Goal: Task Accomplishment & Management: Use online tool/utility

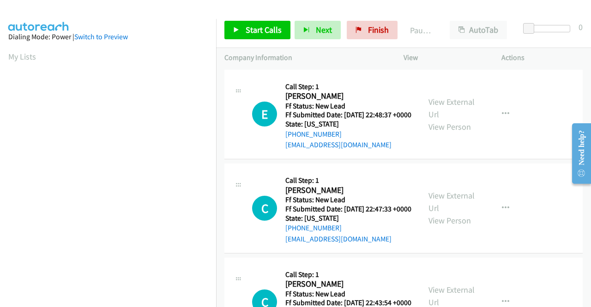
click at [528, 160] on div "E Callback Scheduled Call Step: 1 [PERSON_NAME] America/Los_Angeles Ff Status: …" at bounding box center [403, 115] width 358 height 90
click at [454, 111] on link "View External Url" at bounding box center [451, 107] width 46 height 23
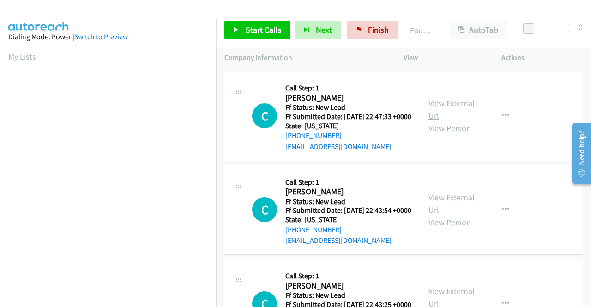
click at [465, 113] on link "View External Url" at bounding box center [451, 109] width 46 height 23
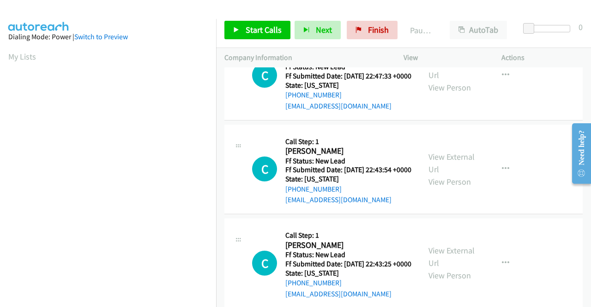
scroll to position [185, 0]
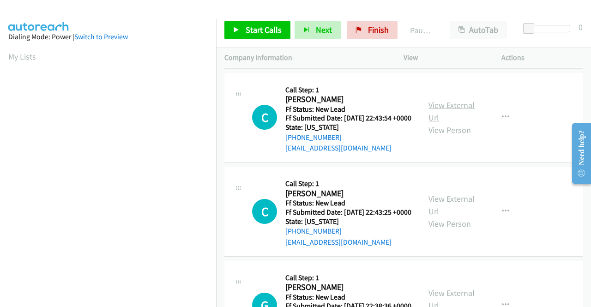
click at [458, 123] on link "View External Url" at bounding box center [451, 111] width 46 height 23
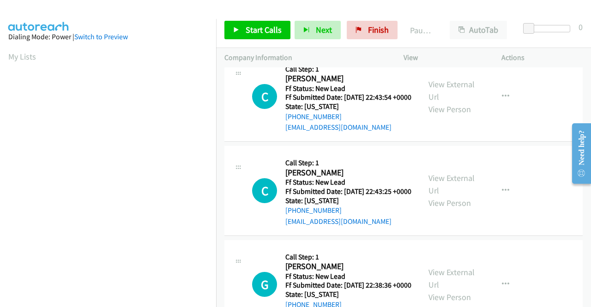
scroll to position [231, 0]
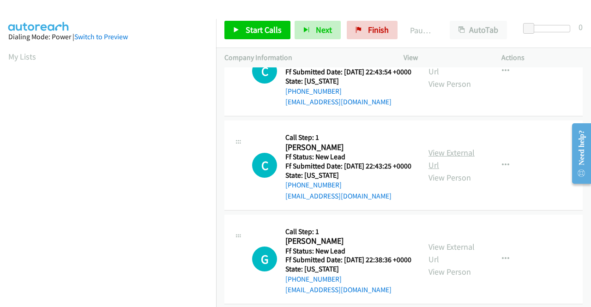
click at [454, 170] on link "View External Url" at bounding box center [451, 158] width 46 height 23
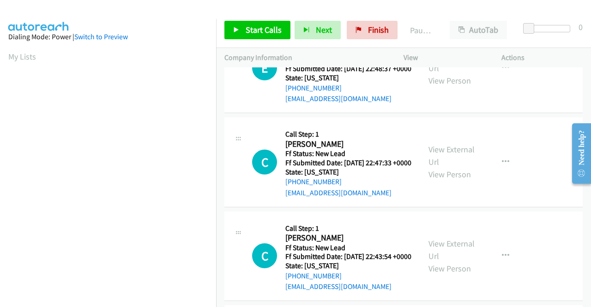
scroll to position [0, 0]
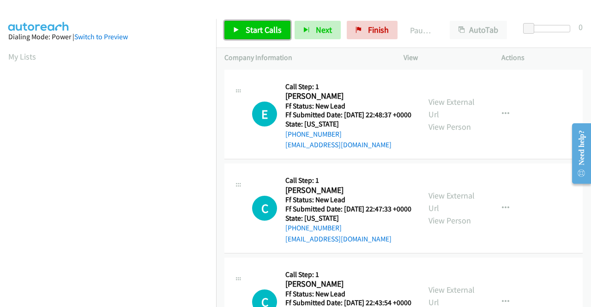
click at [249, 30] on span "Start Calls" at bounding box center [264, 29] width 36 height 11
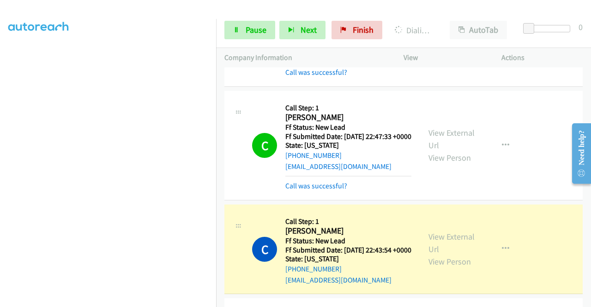
scroll to position [185, 0]
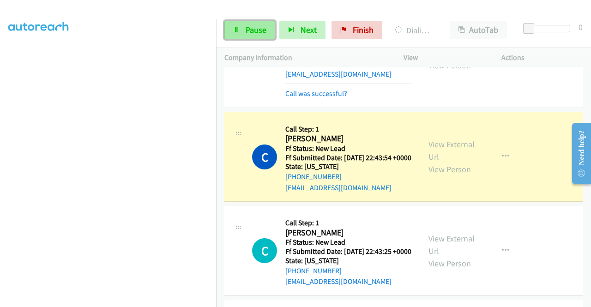
click at [238, 30] on icon at bounding box center [236, 30] width 6 height 6
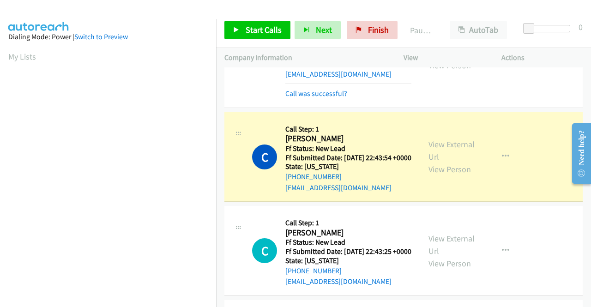
scroll to position [211, 0]
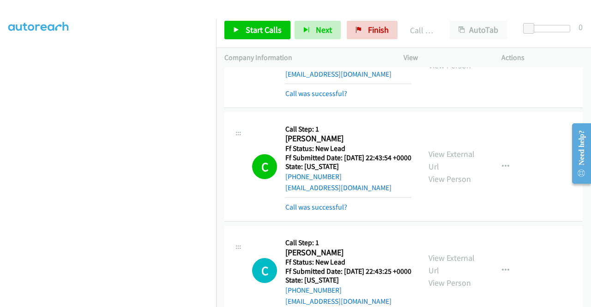
click at [554, 52] on p "Actions" at bounding box center [541, 57] width 81 height 11
drag, startPoint x: 376, startPoint y: 26, endPoint x: 334, endPoint y: 52, distance: 49.6
click at [376, 26] on span "Finish" at bounding box center [378, 29] width 21 height 11
